Goal: Task Accomplishment & Management: Complete application form

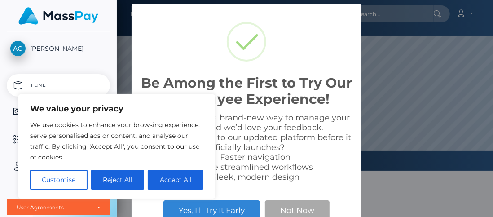
scroll to position [171, 376]
click at [179, 179] on button "Accept All" at bounding box center [176, 180] width 56 height 20
checkbox input "true"
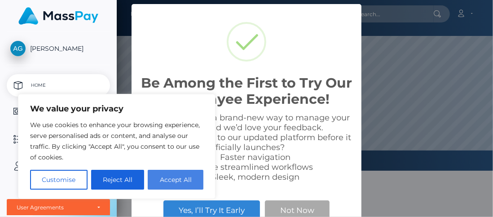
checkbox input "true"
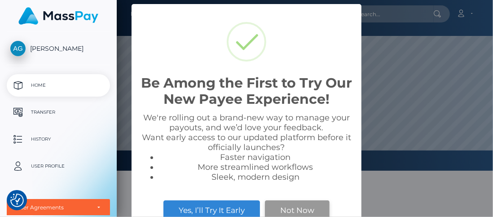
click at [301, 214] on button "Not Now" at bounding box center [297, 210] width 65 height 20
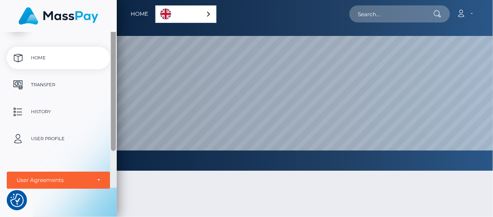
scroll to position [0, 0]
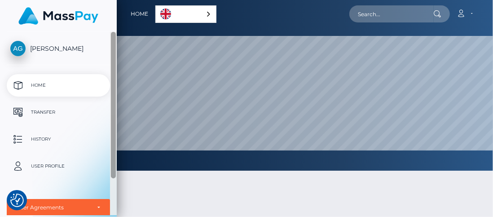
drag, startPoint x: 114, startPoint y: 158, endPoint x: 112, endPoint y: 82, distance: 76.8
click at [112, 82] on div at bounding box center [113, 105] width 5 height 146
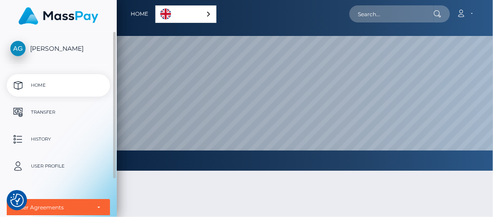
click at [74, 48] on span "[PERSON_NAME]" at bounding box center [58, 48] width 103 height 8
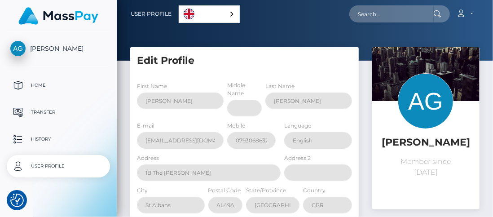
select select
